Goal: Communication & Community: Ask a question

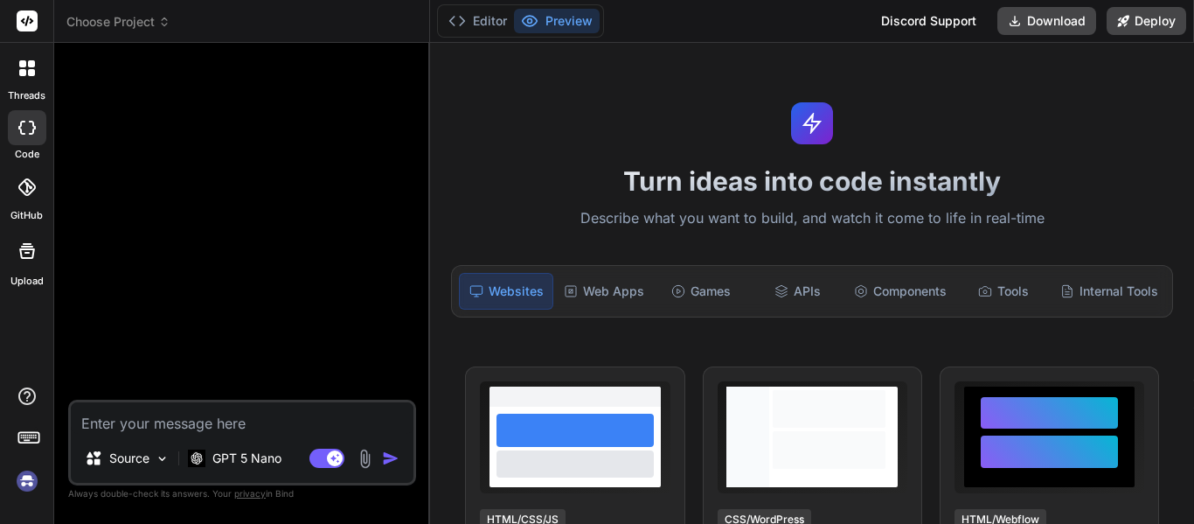
click at [24, 486] on img at bounding box center [27, 481] width 30 height 30
click at [256, 428] on textarea at bounding box center [242, 417] width 343 height 31
click at [266, 464] on p "GPT 5 Nano" at bounding box center [246, 457] width 69 height 17
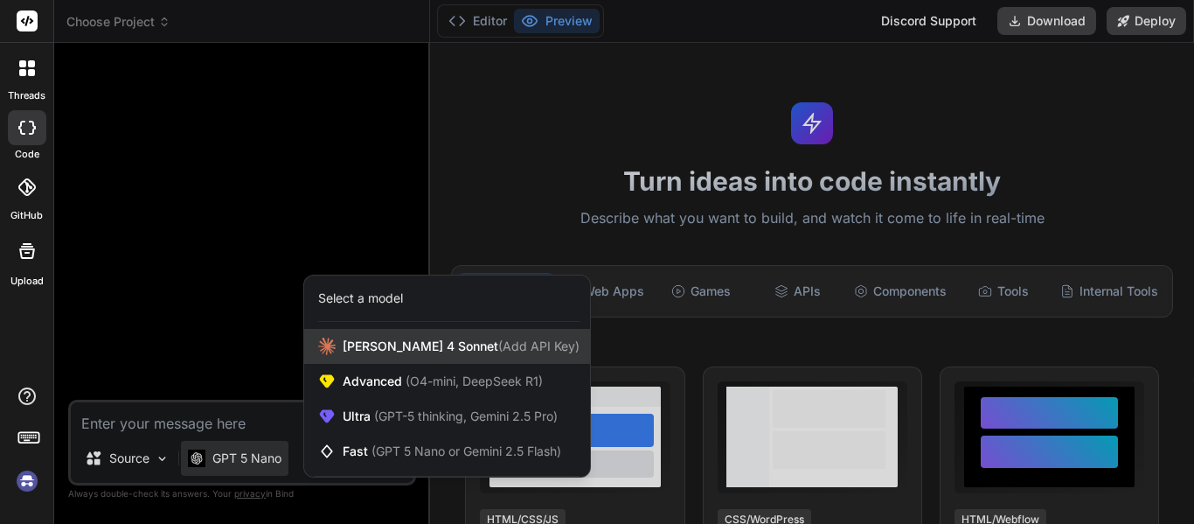
click at [425, 343] on span "Claude 4 Sonnet (Add API Key)" at bounding box center [461, 345] width 237 height 17
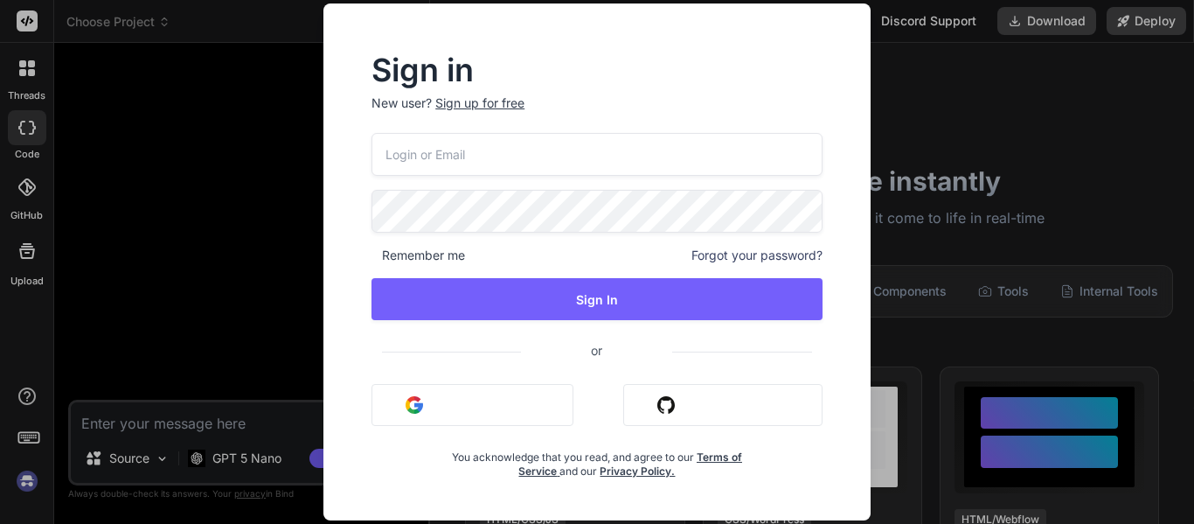
click at [679, 404] on button "Sign in with Github" at bounding box center [722, 405] width 199 height 42
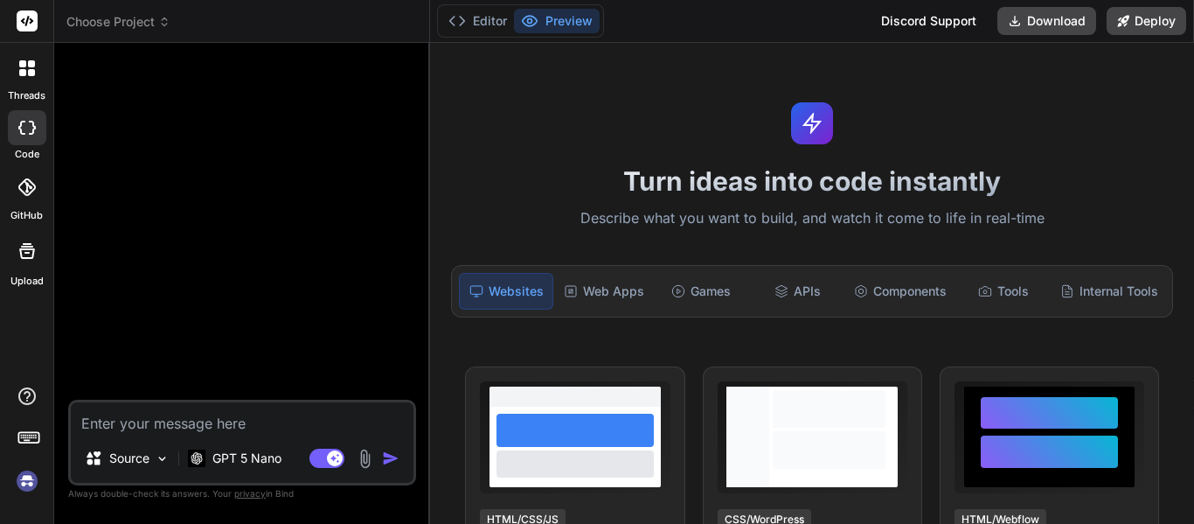
click at [310, 423] on textarea at bounding box center [242, 417] width 343 height 31
click at [263, 455] on p "GPT 5 Nano" at bounding box center [246, 457] width 69 height 17
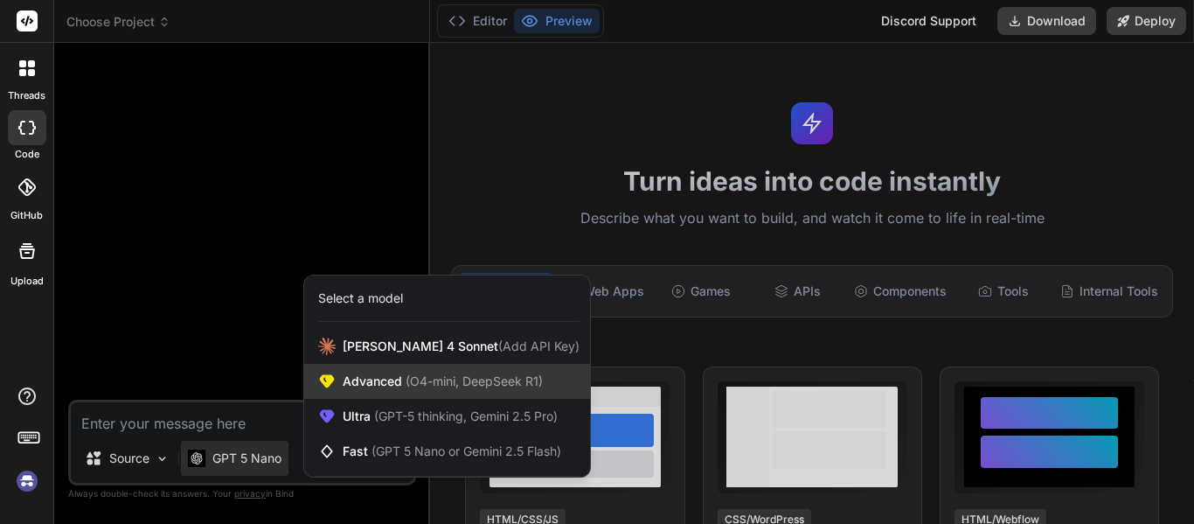
click at [394, 385] on span "Advanced (O4-mini, DeepSeek R1)" at bounding box center [443, 380] width 200 height 17
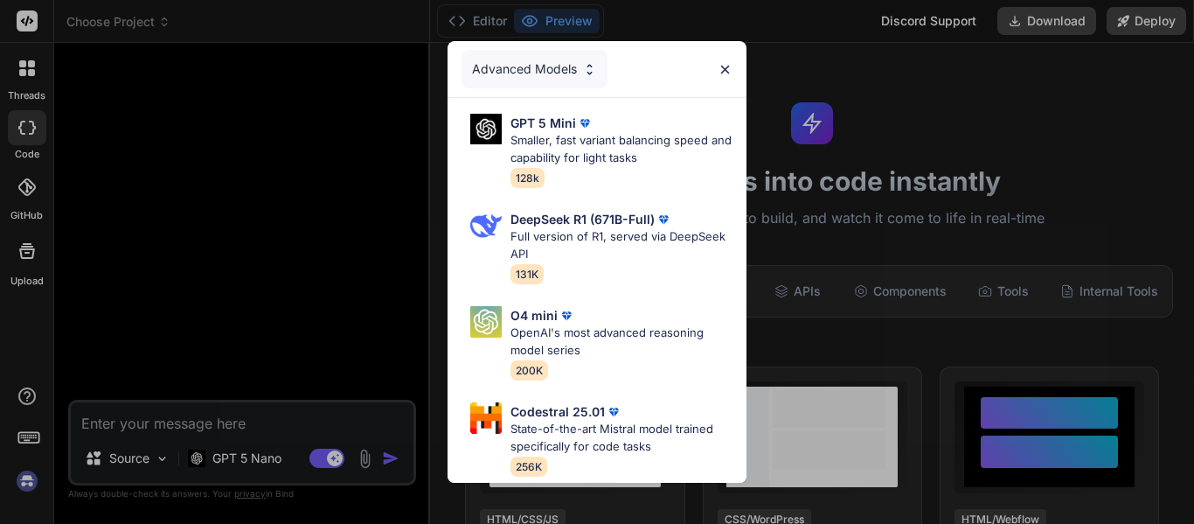
click at [732, 68] on div "Advanced Models" at bounding box center [596, 69] width 299 height 56
click at [271, 449] on div "Advanced Models GPT 5 Mini Smaller, fast variant balancing speed and capability…" at bounding box center [597, 262] width 1194 height 524
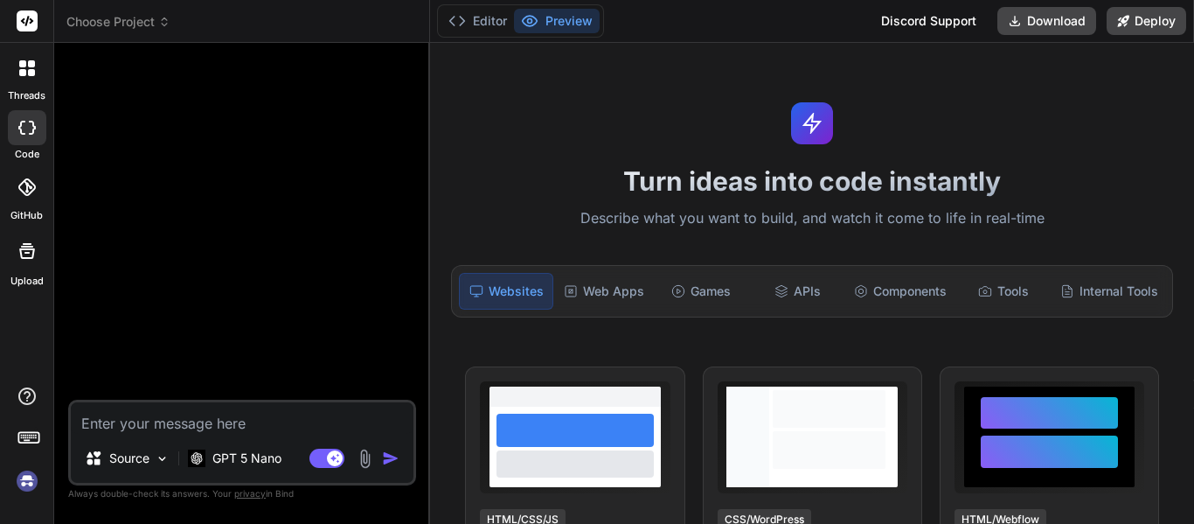
click at [271, 449] on p "GPT 5 Nano" at bounding box center [246, 457] width 69 height 17
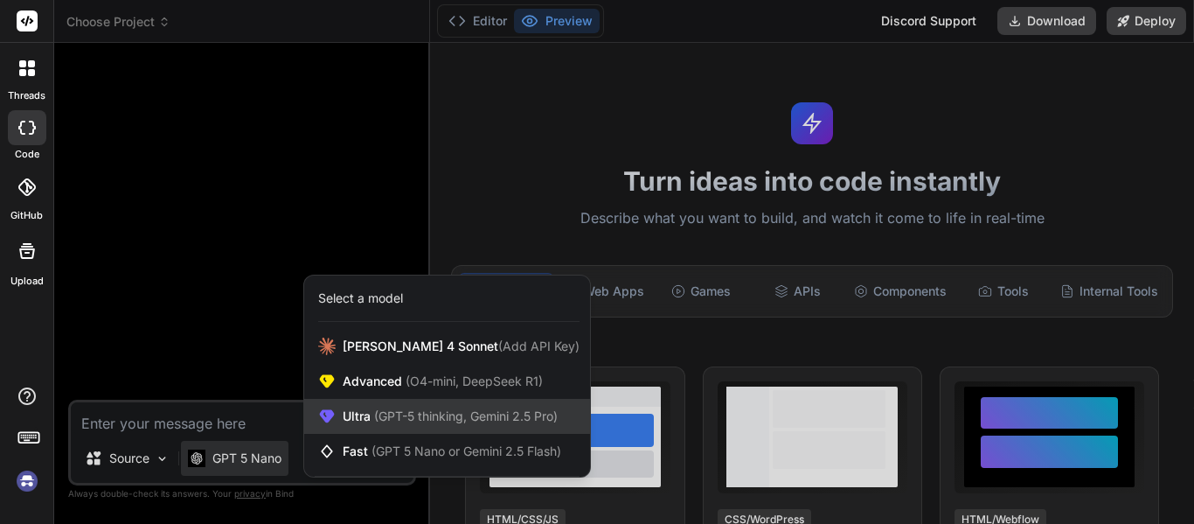
click at [377, 417] on span "(GPT-5 thinking, Gemini 2.5 Pro)" at bounding box center [464, 415] width 187 height 15
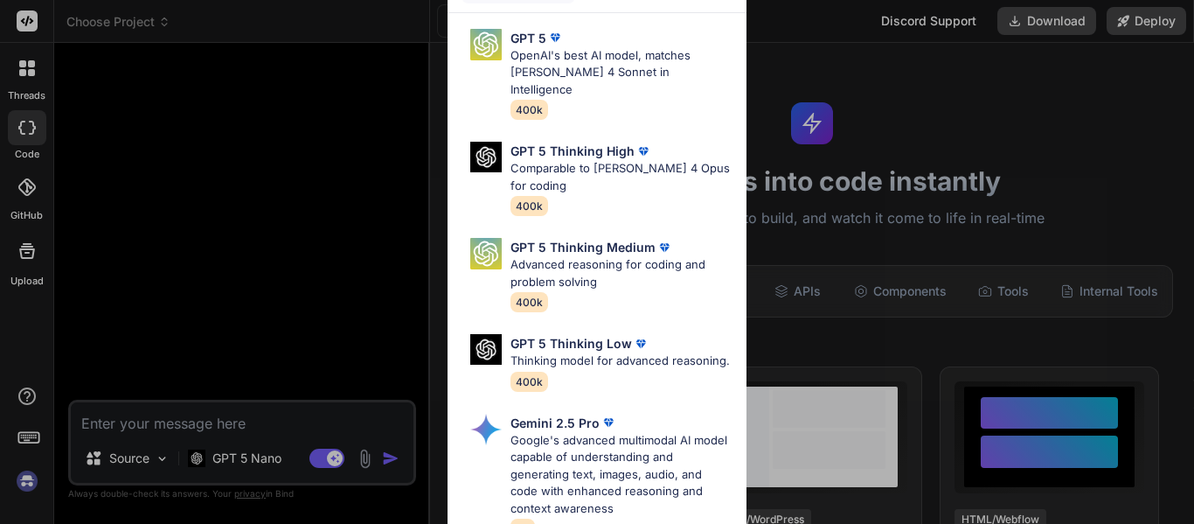
click at [196, 303] on div "Ultra Models GPT 5 OpenAI's best AI model, matches Claude 4 Sonnet in Intellige…" at bounding box center [597, 262] width 1194 height 524
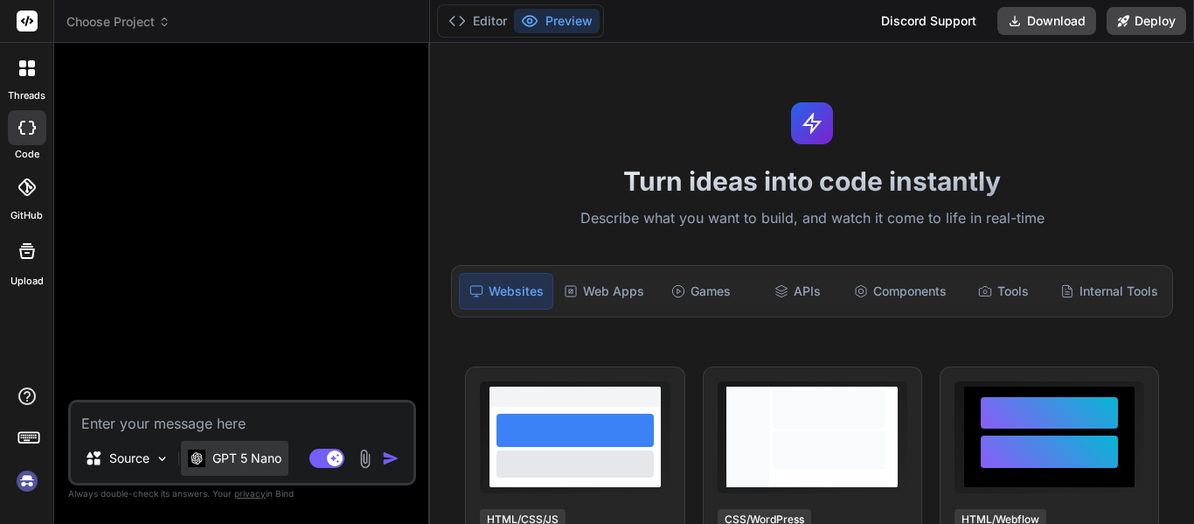
click at [205, 454] on img at bounding box center [196, 457] width 17 height 17
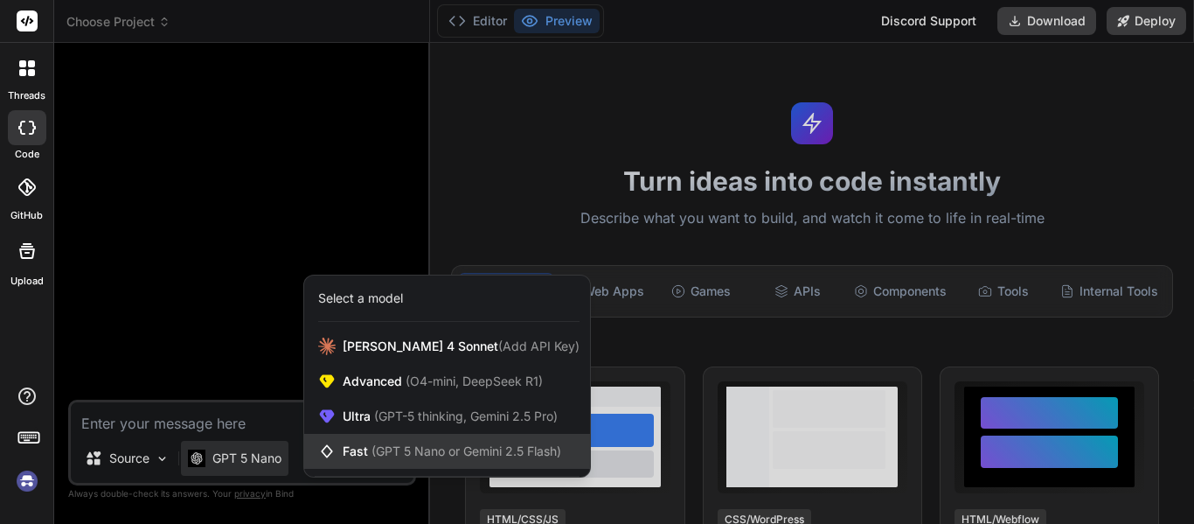
click at [357, 446] on span "Fast (GPT 5 Nano or Gemini 2.5 Flash)" at bounding box center [452, 450] width 219 height 17
type textarea "x"
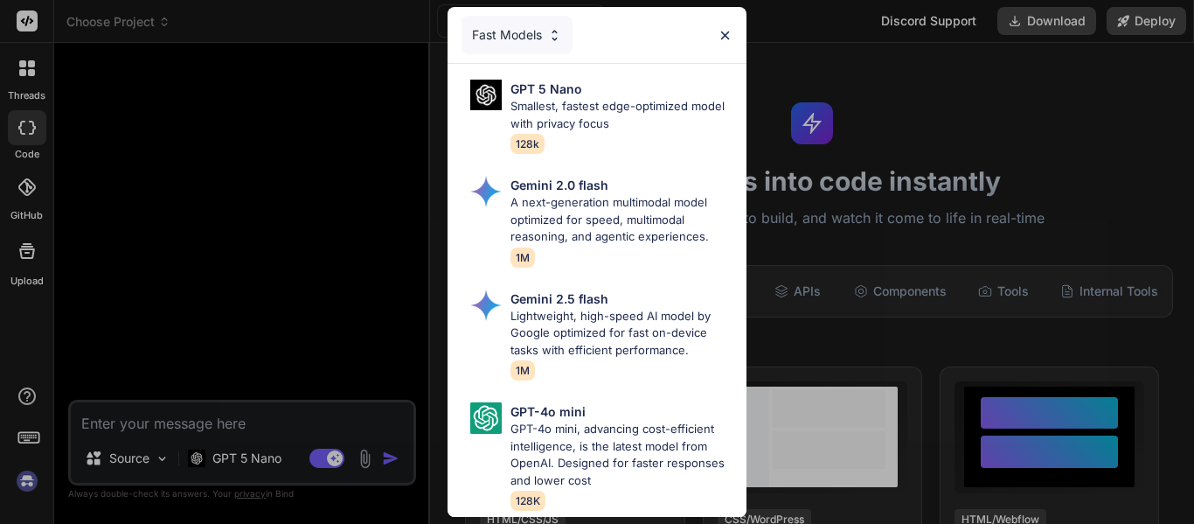
click at [724, 30] on img at bounding box center [725, 35] width 15 height 15
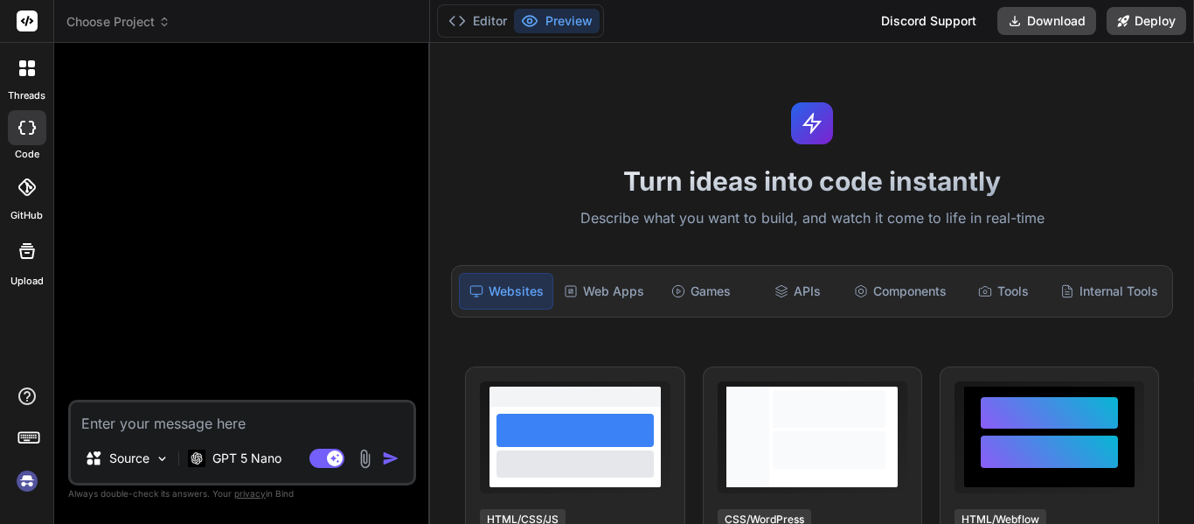
click at [215, 415] on textarea at bounding box center [242, 417] width 343 height 31
type textarea "م"
type textarea "x"
type textarea "مر"
type textarea "x"
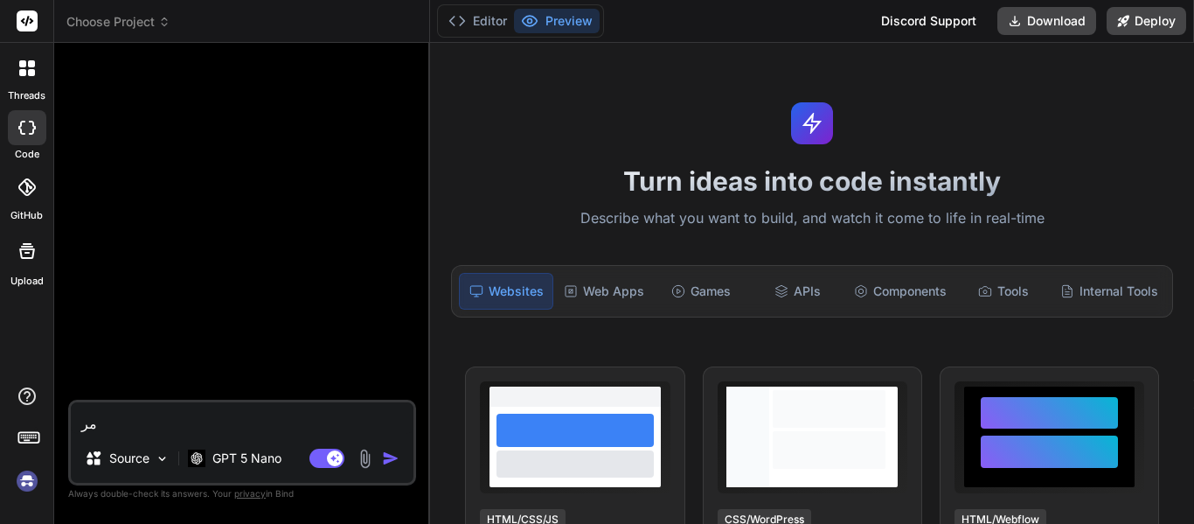
type textarea "مرح"
type textarea "x"
type textarea "مرحب"
type textarea "x"
type textarea "مرحب"
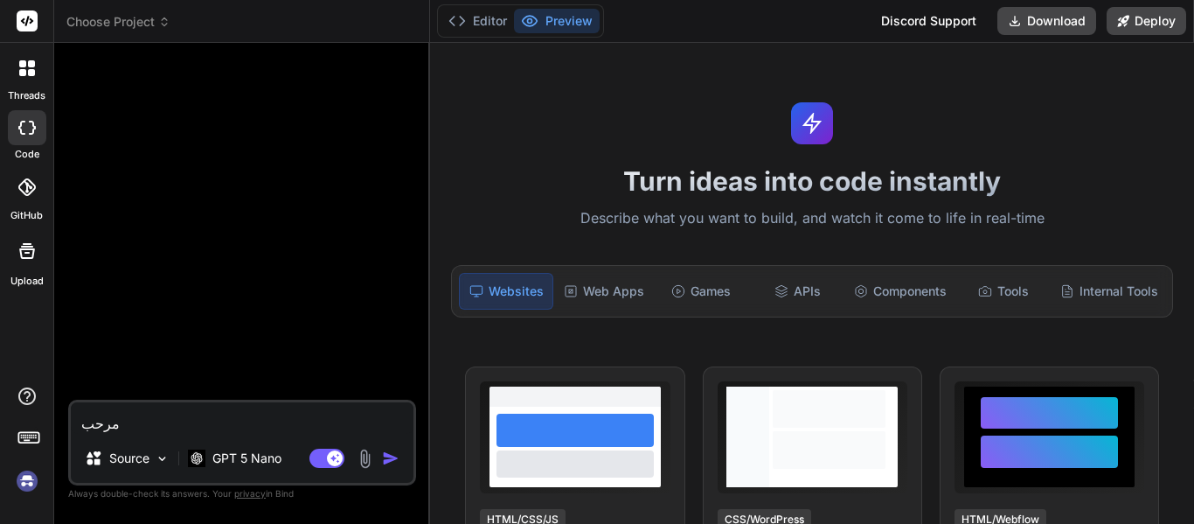
click at [395, 455] on img "button" at bounding box center [390, 457] width 17 height 17
type textarea "x"
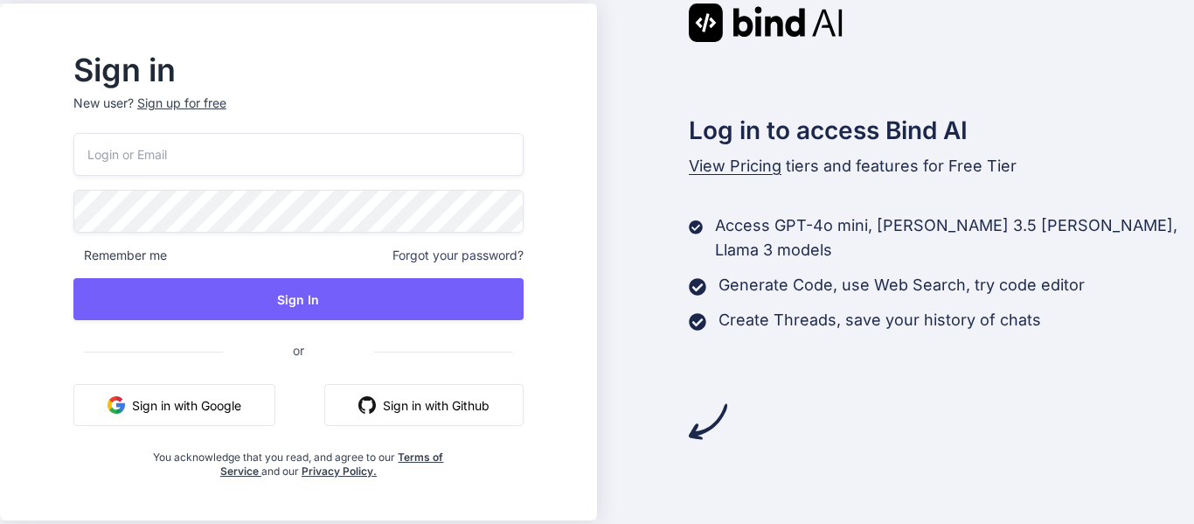
click at [407, 417] on button "Sign in with Github" at bounding box center [423, 405] width 199 height 42
click at [275, 401] on button "Sign in with Google" at bounding box center [174, 405] width 202 height 42
